Goal: Obtain resource: Obtain resource

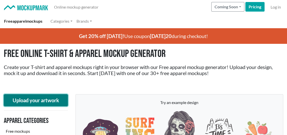
click at [41, 99] on button "Upload your artwork" at bounding box center [36, 100] width 64 height 12
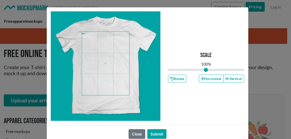
click at [104, 70] on span at bounding box center [105, 63] width 47 height 63
click at [157, 133] on button "Submit" at bounding box center [156, 134] width 19 height 10
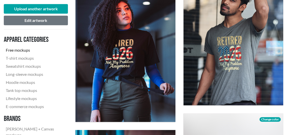
scroll to position [202, 0]
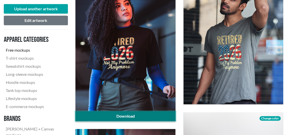
click at [124, 115] on link "Download" at bounding box center [125, 117] width 100 height 10
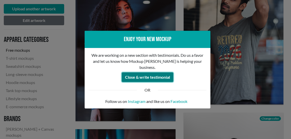
click at [143, 75] on button "Close & write testimonial" at bounding box center [147, 77] width 51 height 10
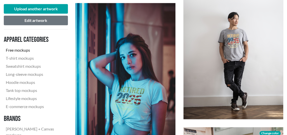
scroll to position [446, 0]
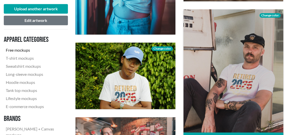
click at [268, 13] on span "Change color" at bounding box center [269, 15] width 21 height 5
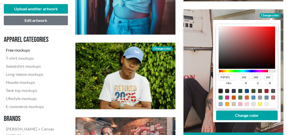
click at [220, 90] on div at bounding box center [220, 91] width 4 height 4
type input "1F1F1F"
type input "31"
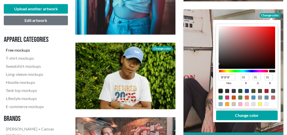
type input "080808"
type input "8"
click at [219, 67] on div at bounding box center [246, 47] width 57 height 42
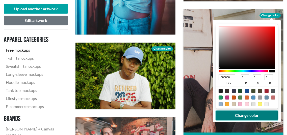
click at [245, 116] on button "Change color" at bounding box center [247, 116] width 62 height 10
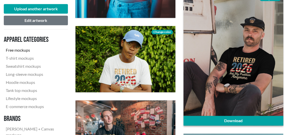
scroll to position [471, 0]
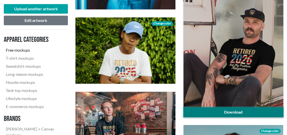
click at [232, 112] on link "Download" at bounding box center [233, 112] width 100 height 10
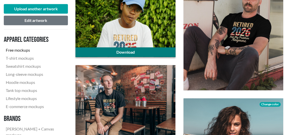
scroll to position [522, 0]
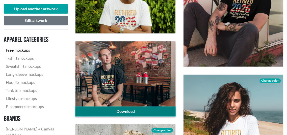
click at [104, 109] on link "Download" at bounding box center [125, 112] width 100 height 10
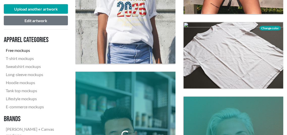
scroll to position [723, 0]
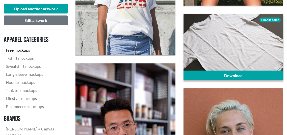
click at [263, 20] on span "Change color" at bounding box center [269, 20] width 21 height 5
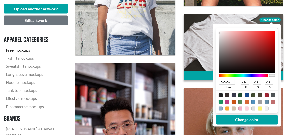
type input "070606"
type input "7"
type input "6"
click at [219, 72] on div at bounding box center [246, 52] width 57 height 42
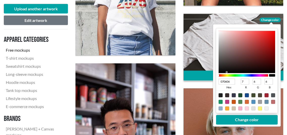
type input "100F0F"
type input "16"
type input "15"
click at [219, 70] on div at bounding box center [246, 52] width 57 height 42
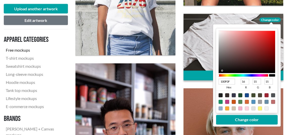
type input "0D0C0C"
type input "13"
type input "12"
click at [219, 71] on div at bounding box center [246, 52] width 57 height 42
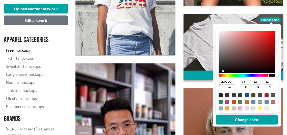
type input "0A0909"
type input "10"
type input "9"
click at [220, 71] on div at bounding box center [246, 52] width 57 height 42
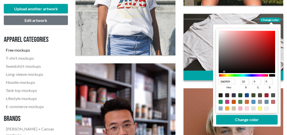
type input "161515"
type input "22"
type input "21"
click at [220, 69] on div at bounding box center [246, 52] width 57 height 42
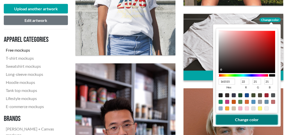
click at [233, 123] on button "Change color" at bounding box center [247, 120] width 62 height 10
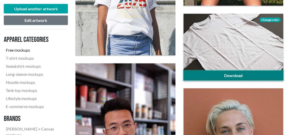
click at [258, 76] on link "Download" at bounding box center [233, 76] width 100 height 10
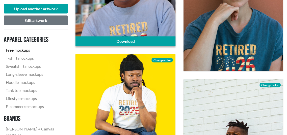
scroll to position [900, 0]
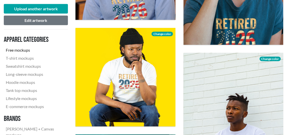
click at [65, 70] on nav "Apparel categories Free mockups T-shirt mockups Sweatshirt mockups Long-sleeve …" at bounding box center [36, 100] width 64 height 132
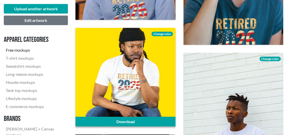
click at [163, 34] on span "Change color" at bounding box center [161, 34] width 21 height 5
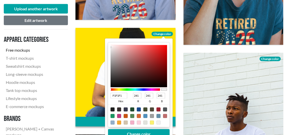
type input "350707"
type input "53"
type input "7"
click at [159, 78] on div at bounding box center [138, 66] width 57 height 42
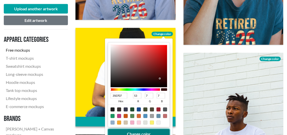
click at [146, 132] on button "Change color" at bounding box center [139, 134] width 62 height 10
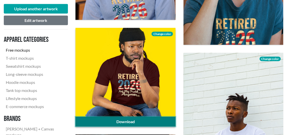
click at [147, 120] on link "Download" at bounding box center [125, 122] width 100 height 10
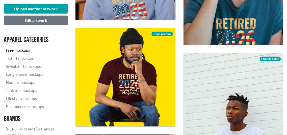
click at [67, 68] on nav "Apparel categories Free mockups T-shirt mockups Sweatshirt mockups Long-sleeve …" at bounding box center [36, 100] width 64 height 132
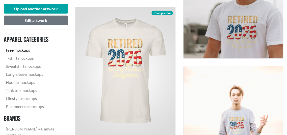
scroll to position [1178, 0]
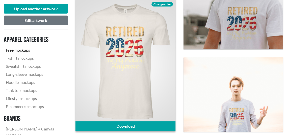
click at [163, 4] on span "Change color" at bounding box center [161, 4] width 21 height 5
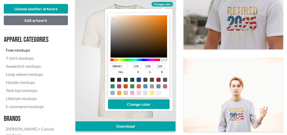
click at [138, 80] on div at bounding box center [139, 80] width 4 height 4
type input "18498C"
type input "24"
type input "73"
type input "140"
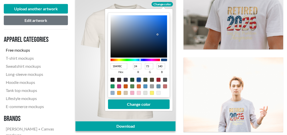
type input "092853"
type input "9"
type input "40"
type input "83"
click at [160, 44] on div at bounding box center [138, 36] width 57 height 42
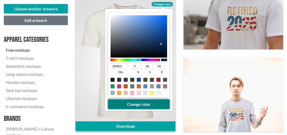
click at [151, 102] on button "Change color" at bounding box center [139, 105] width 62 height 10
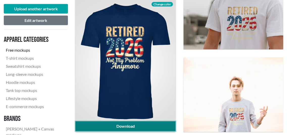
click at [140, 128] on link "Download" at bounding box center [125, 127] width 100 height 10
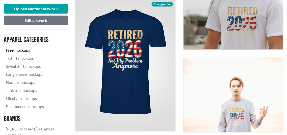
click at [64, 64] on nav "Apparel categories Free mockups T-shirt mockups Sweatshirt mockups Long-sleeve …" at bounding box center [36, 100] width 64 height 132
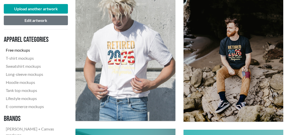
scroll to position [1354, 0]
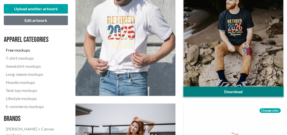
click at [256, 90] on link "Download" at bounding box center [233, 92] width 100 height 10
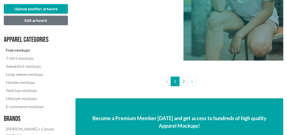
scroll to position [1707, 0]
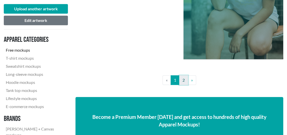
click at [184, 83] on link "2" at bounding box center [183, 80] width 9 height 10
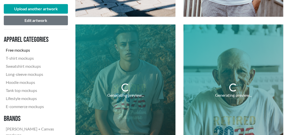
scroll to position [378, 0]
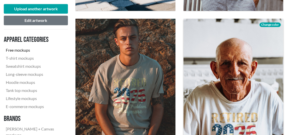
click at [271, 25] on span "Change color" at bounding box center [269, 24] width 21 height 5
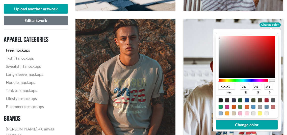
type input "100F0F"
type input "16"
type input "15"
click at [220, 75] on div at bounding box center [246, 57] width 57 height 42
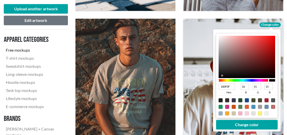
type input "0C0B0B"
type input "12"
type input "11"
click at [219, 76] on div at bounding box center [246, 57] width 57 height 42
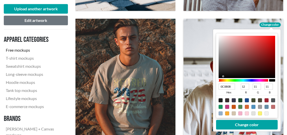
click at [219, 76] on div at bounding box center [246, 57] width 57 height 42
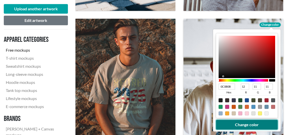
click at [234, 128] on button "Change color" at bounding box center [247, 125] width 62 height 10
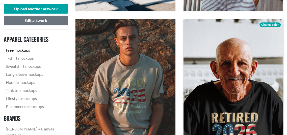
scroll to position [404, 0]
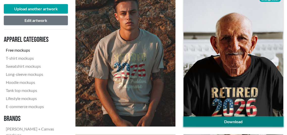
click at [234, 121] on link "Download" at bounding box center [233, 122] width 100 height 10
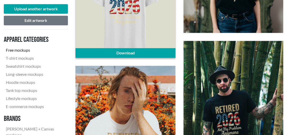
scroll to position [555, 0]
